Goal: Navigation & Orientation: Understand site structure

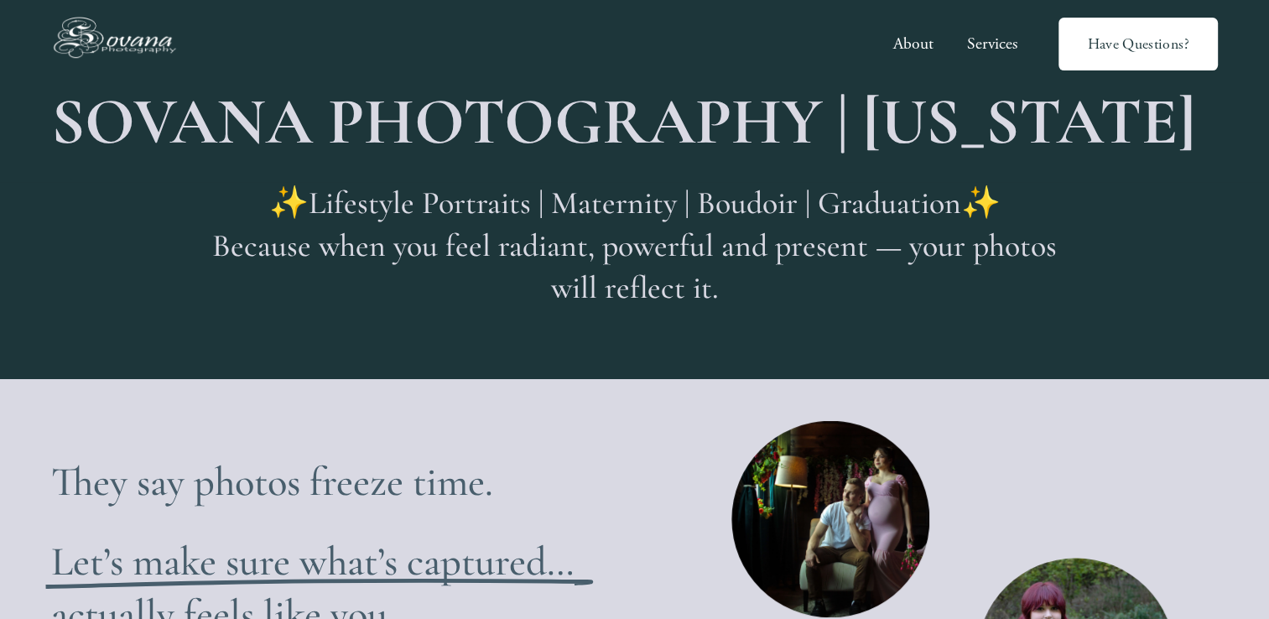
click at [120, 52] on img at bounding box center [120, 44] width 138 height 63
click at [904, 38] on link "About" at bounding box center [912, 44] width 40 height 33
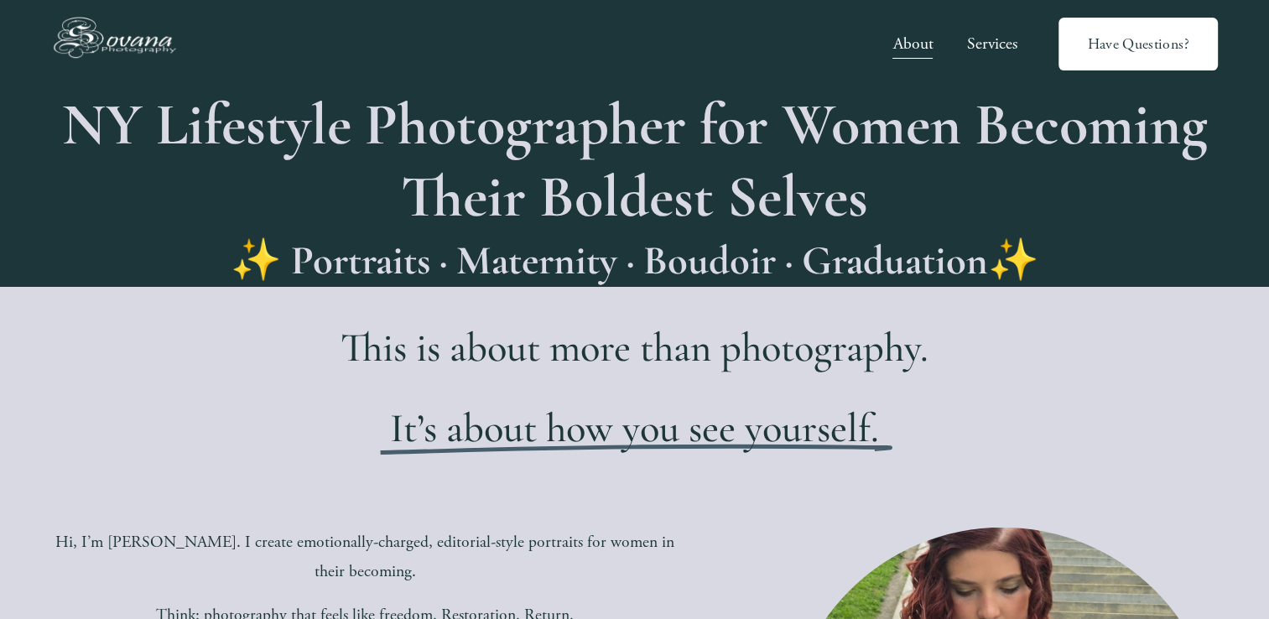
click at [993, 36] on link "Services" at bounding box center [992, 44] width 50 height 33
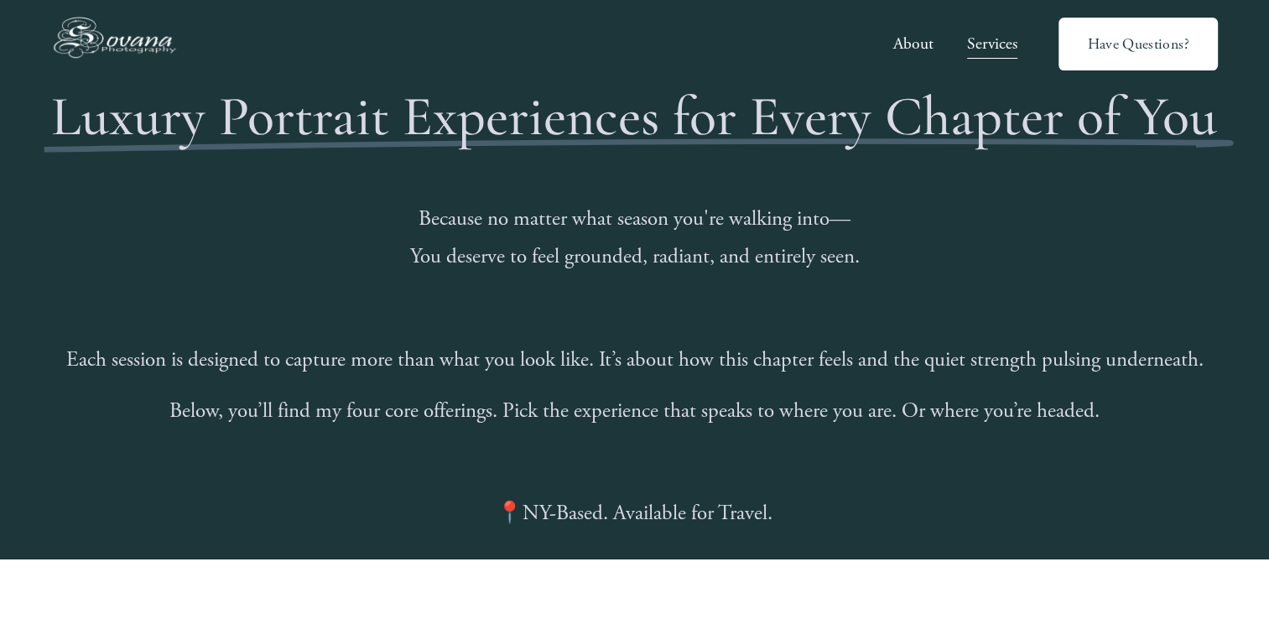
click at [131, 45] on img at bounding box center [120, 44] width 138 height 63
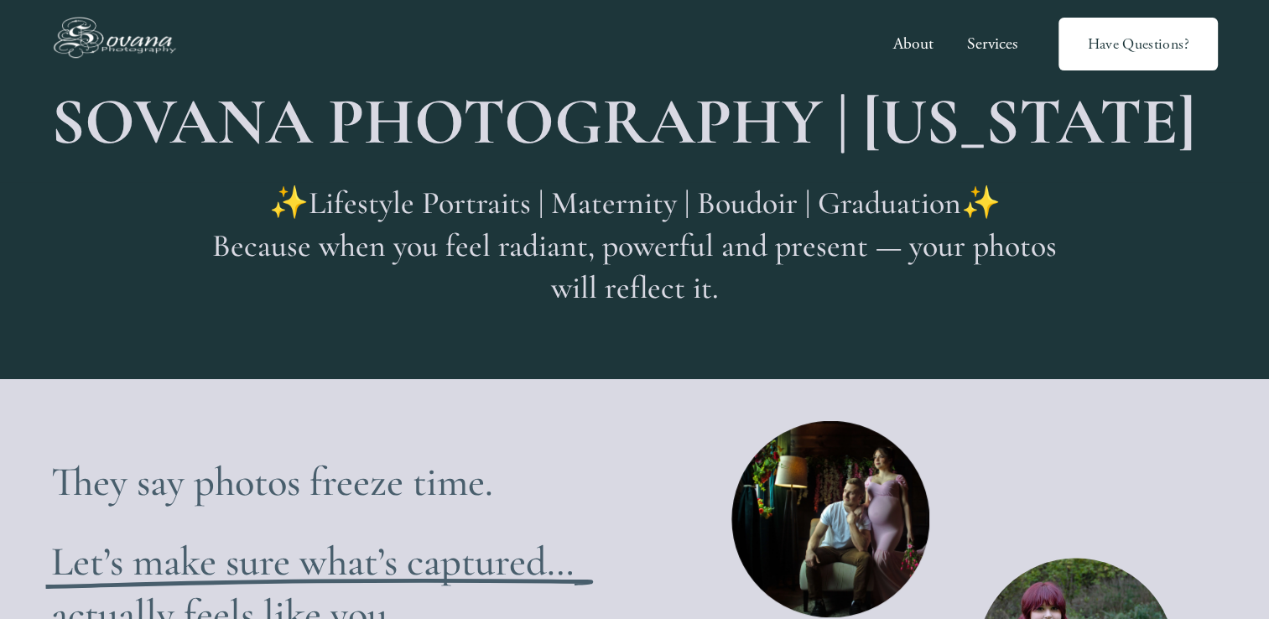
click at [521, 122] on strong "SOVANA PHOTOGRAPHY | [US_STATE]" at bounding box center [623, 121] width 1144 height 79
